Goal: Task Accomplishment & Management: Use online tool/utility

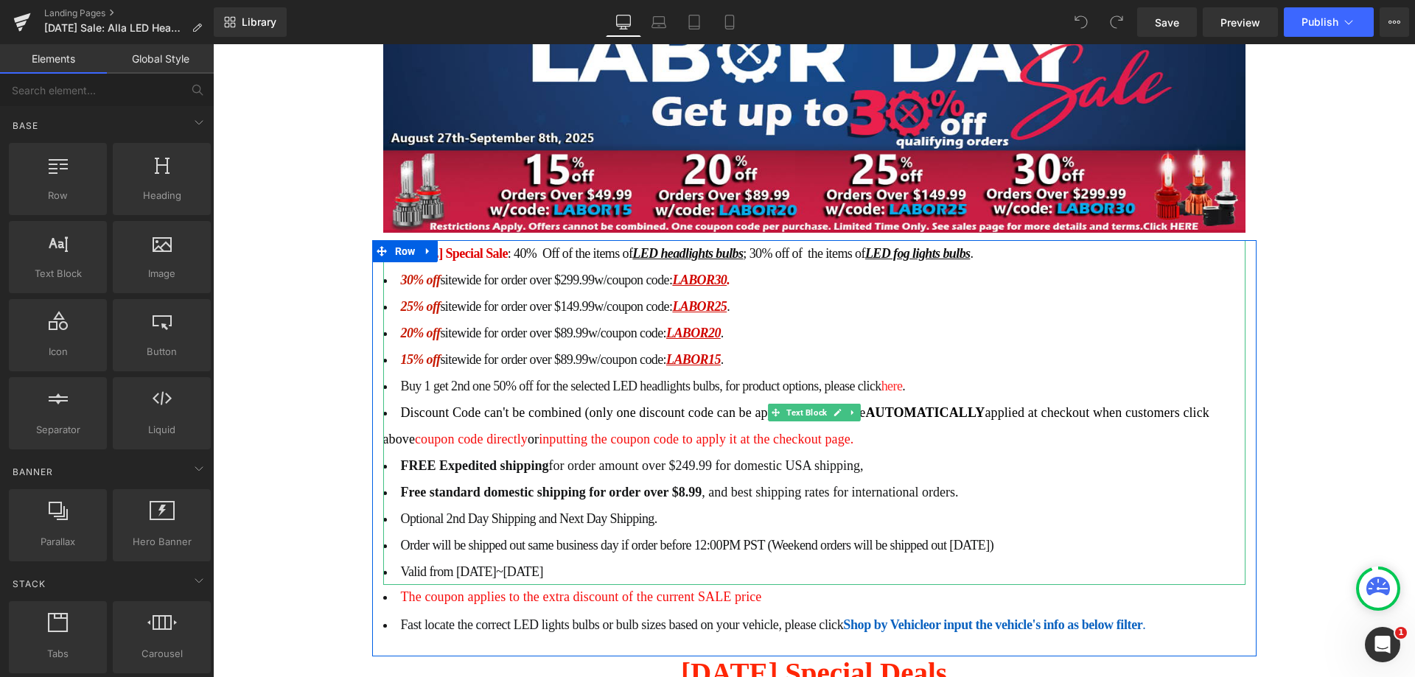
scroll to position [368, 0]
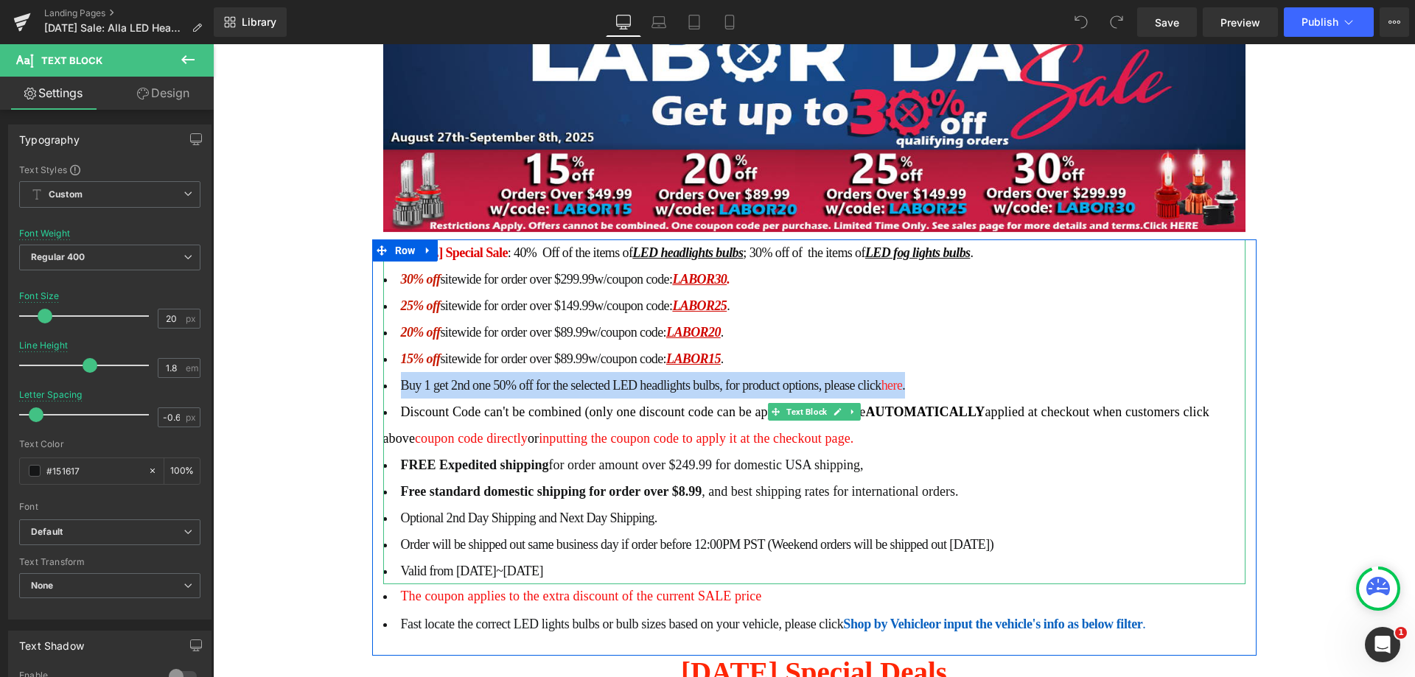
drag, startPoint x: 738, startPoint y: 363, endPoint x: 393, endPoint y: 366, distance: 344.1
click at [393, 372] on li "Buy 1 get 2nd one 50% off for the selected LED headlights bulbs, for product op…" at bounding box center [814, 385] width 862 height 27
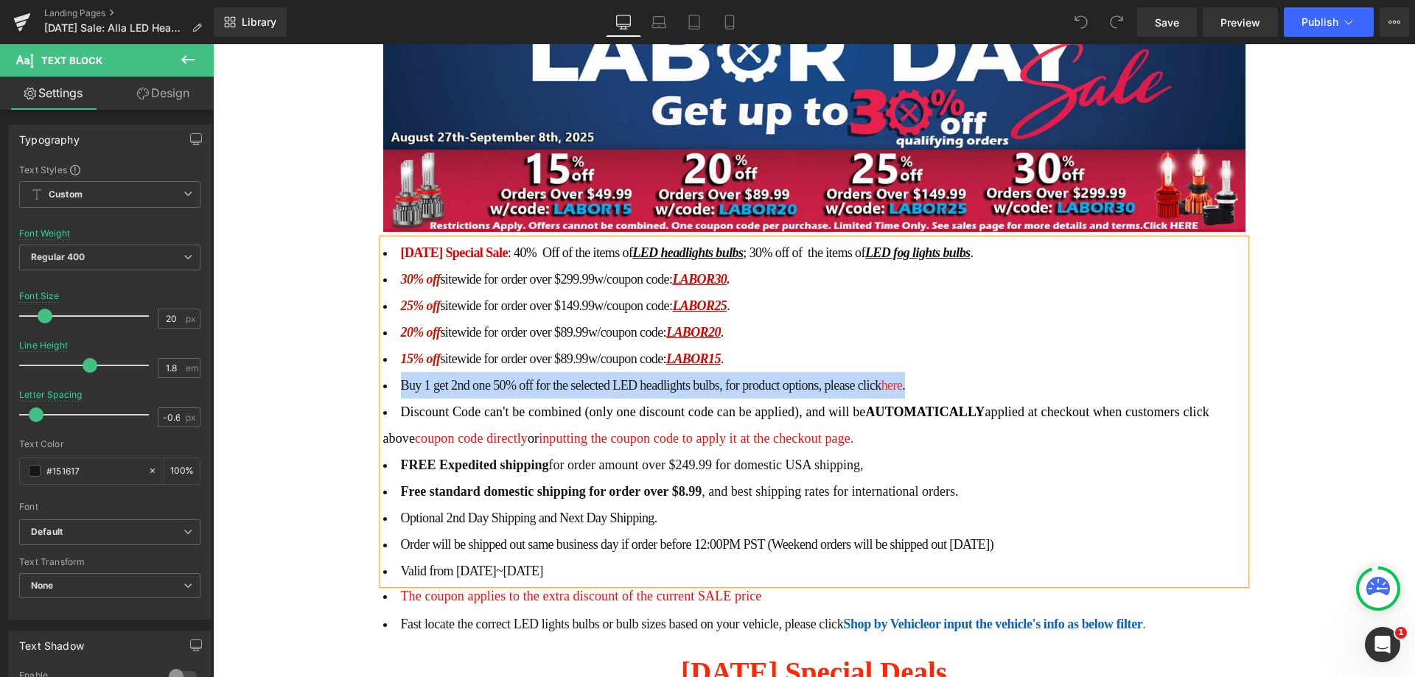
click at [389, 372] on li "Buy 1 get 2nd one 50% off for the selected LED headlights bulbs, for product op…" at bounding box center [814, 385] width 862 height 27
drag, startPoint x: 399, startPoint y: 361, endPoint x: 967, endPoint y: 361, distance: 568.1
click at [967, 372] on li "Buy 1 get 2nd one 50% off for the selected LED headlights bulbs, for product op…" at bounding box center [814, 385] width 862 height 27
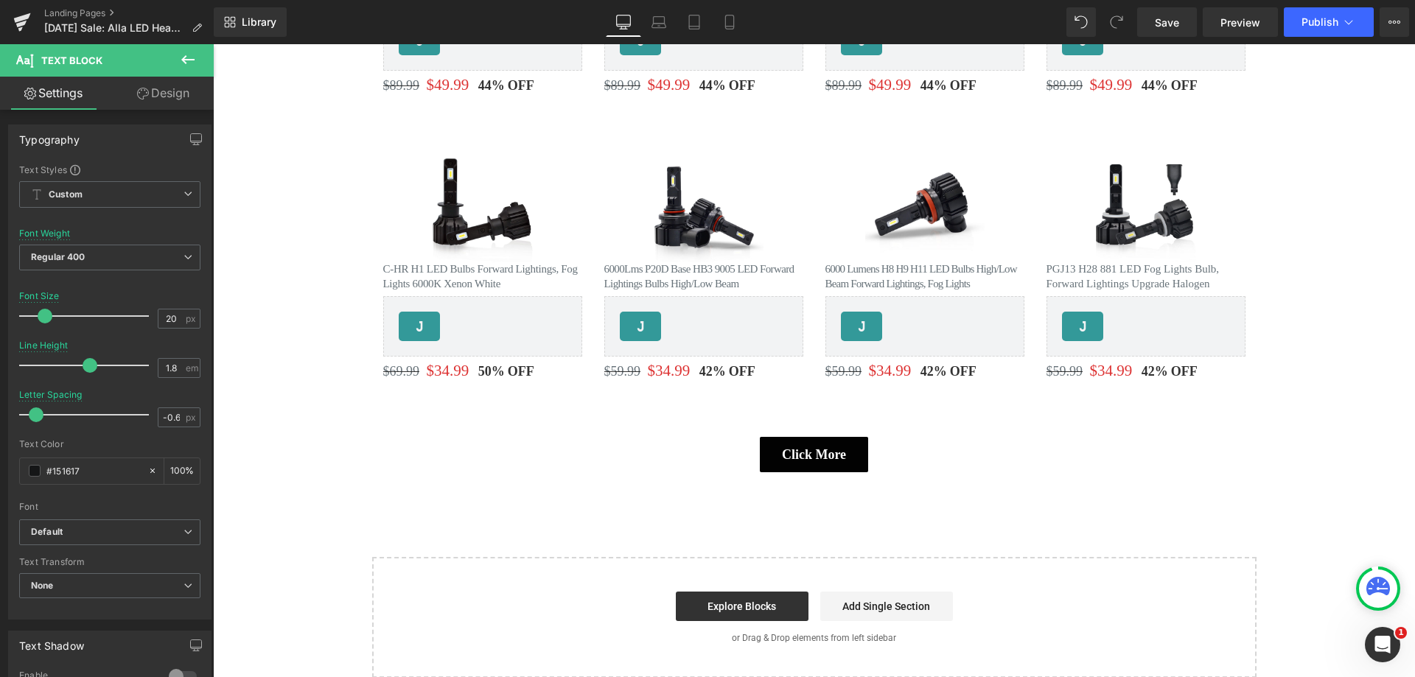
scroll to position [2211, 0]
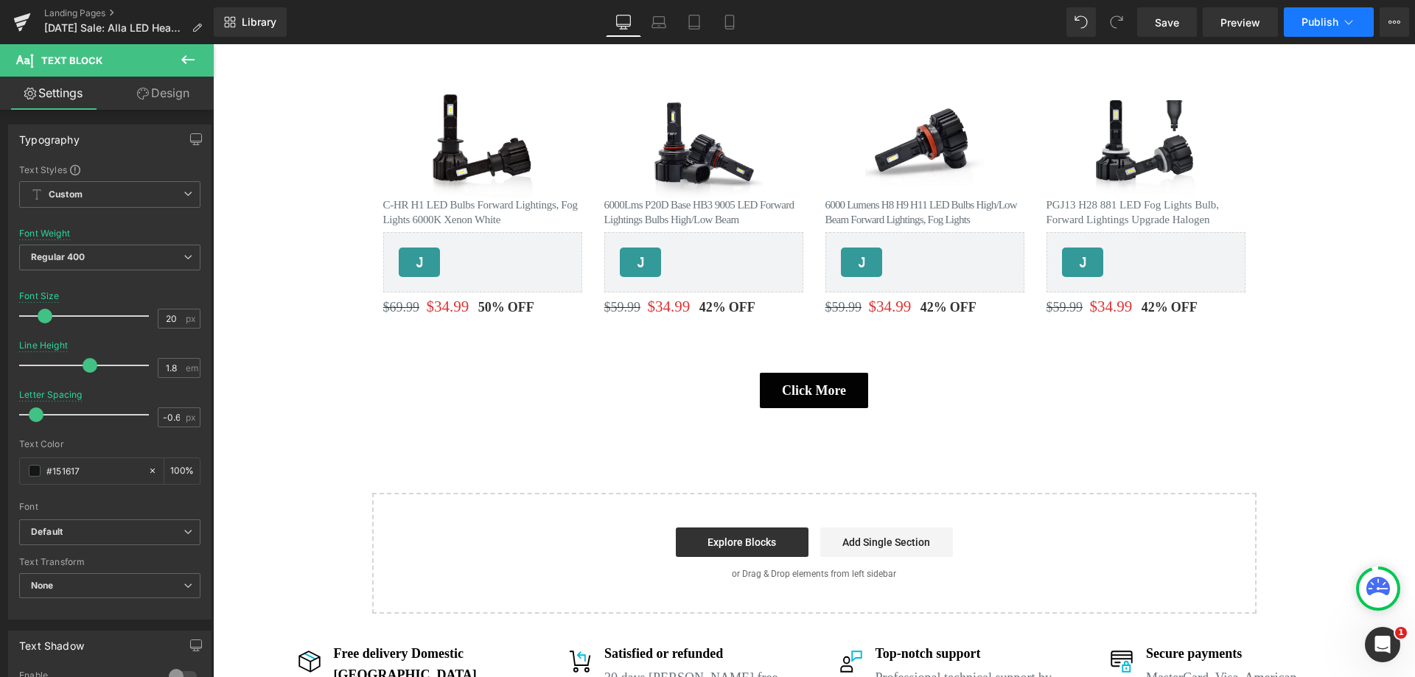
click at [1317, 15] on button "Publish" at bounding box center [1329, 21] width 90 height 29
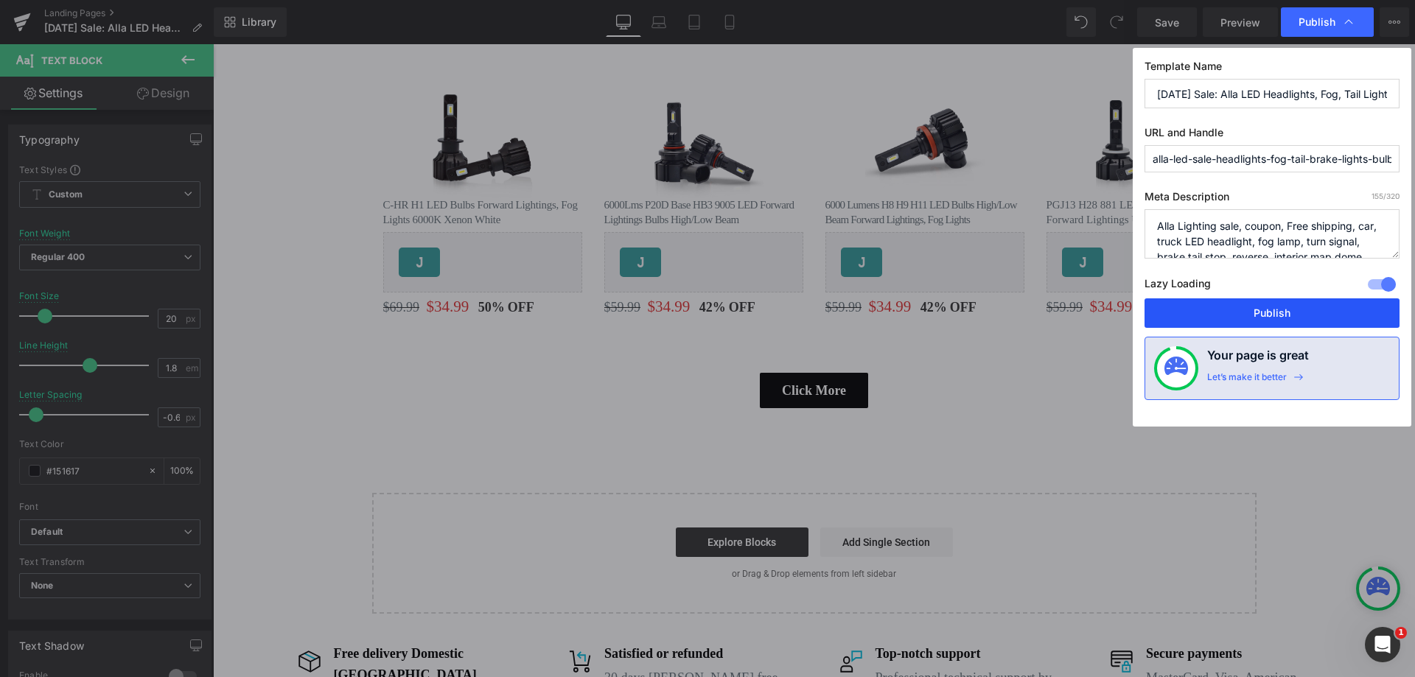
click at [1243, 308] on button "Publish" at bounding box center [1271, 312] width 255 height 29
